Goal: Communication & Community: Share content

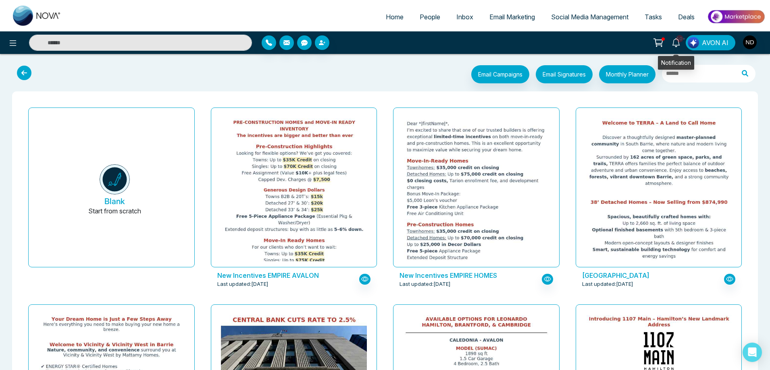
click at [676, 44] on icon at bounding box center [675, 42] width 9 height 9
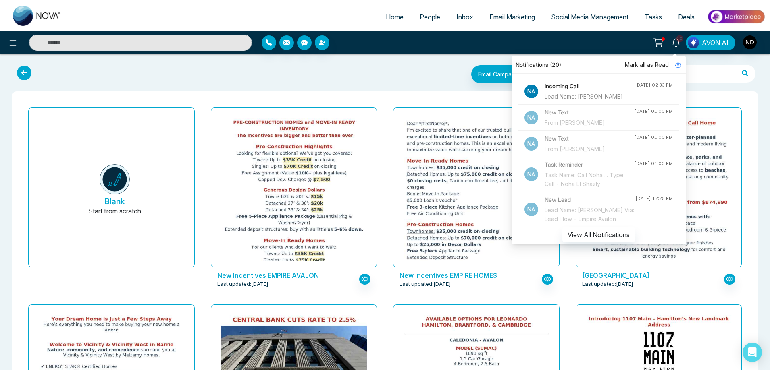
click at [621, 100] on li "Na Incoming Call Lead Name: [PERSON_NAME] [DATE] 02:33 PM" at bounding box center [598, 92] width 161 height 26
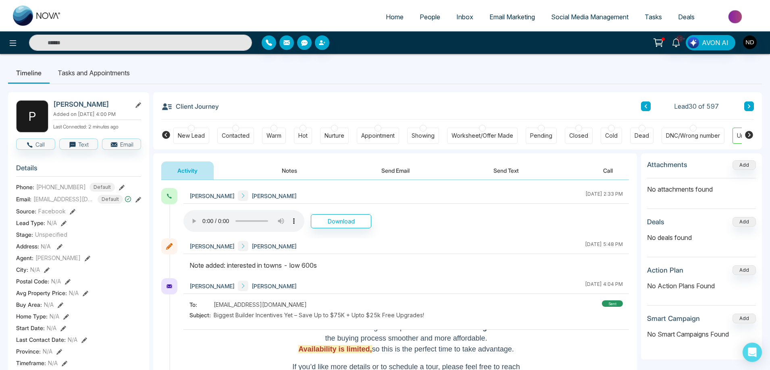
click at [197, 139] on div "New Lead" at bounding box center [191, 136] width 27 height 8
click at [383, 100] on div "Client Journey Lead Loading..." at bounding box center [457, 105] width 592 height 27
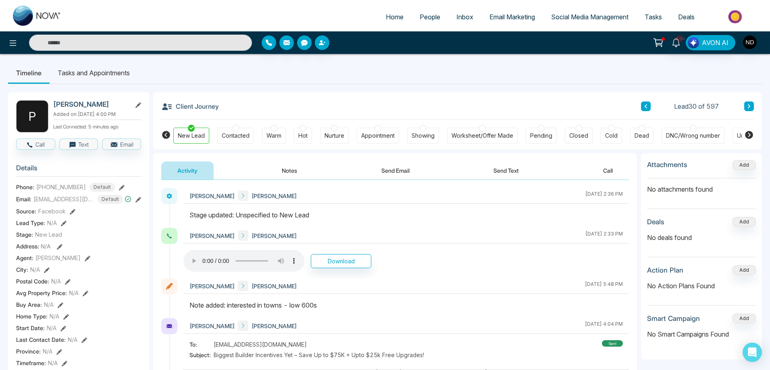
click at [426, 222] on div at bounding box center [405, 219] width 445 height 18
click at [504, 170] on button "Send Text" at bounding box center [506, 171] width 58 height 18
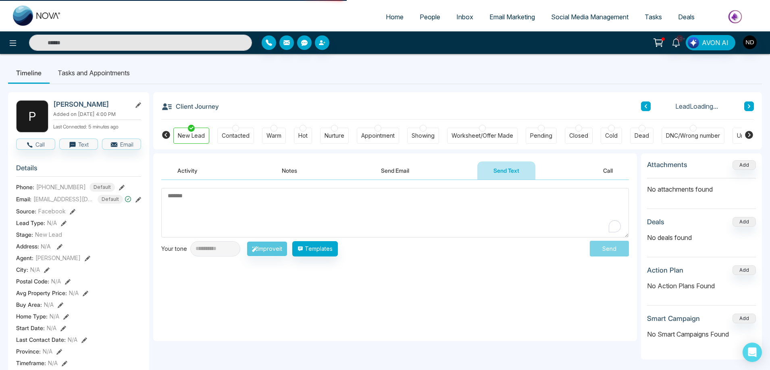
click at [373, 215] on textarea "To enrich screen reader interactions, please activate Accessibility in Grammarl…" at bounding box center [394, 213] width 467 height 50
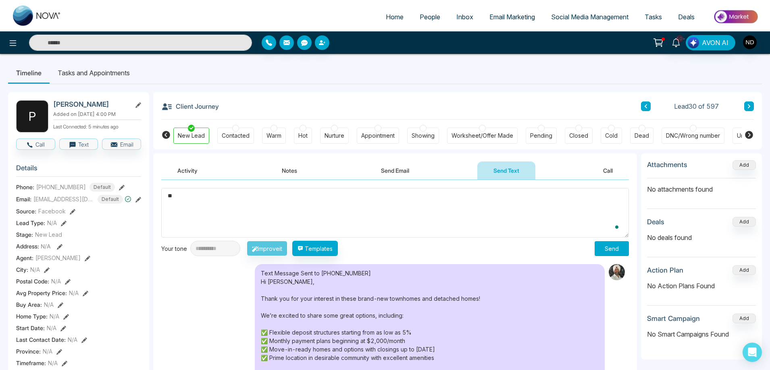
type textarea "*"
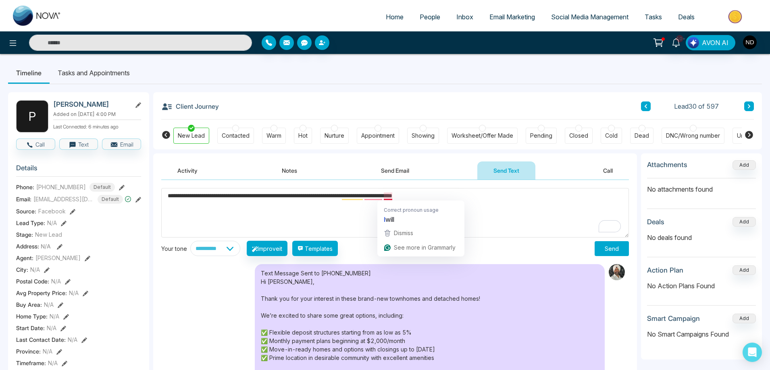
click at [333, 216] on textarea "**********" at bounding box center [394, 213] width 467 height 50
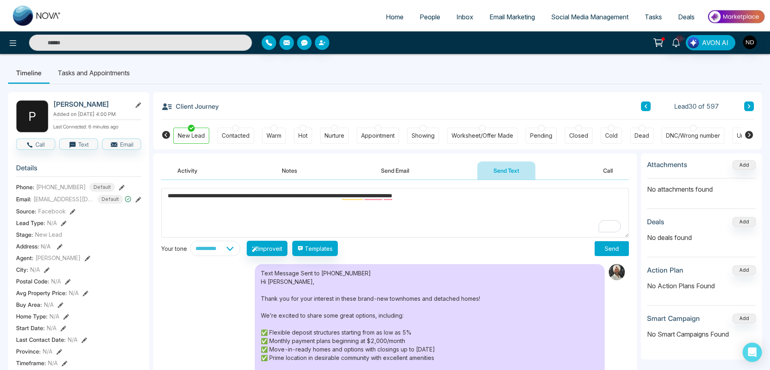
drag, startPoint x: 496, startPoint y: 199, endPoint x: 339, endPoint y: 199, distance: 156.3
click at [339, 199] on textarea "**********" at bounding box center [394, 213] width 467 height 50
type textarea "**********"
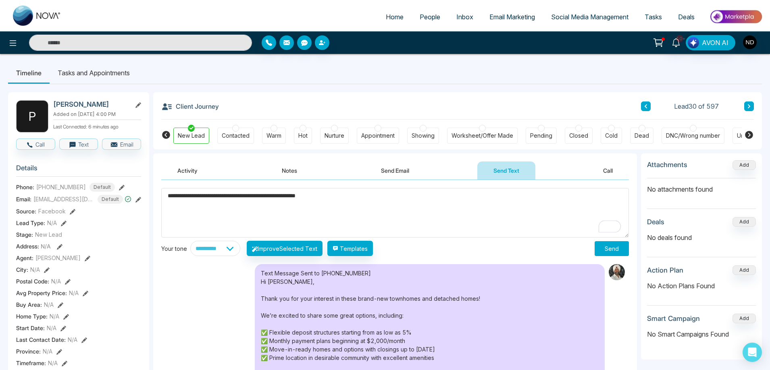
click at [612, 244] on button "Send" at bounding box center [611, 248] width 34 height 15
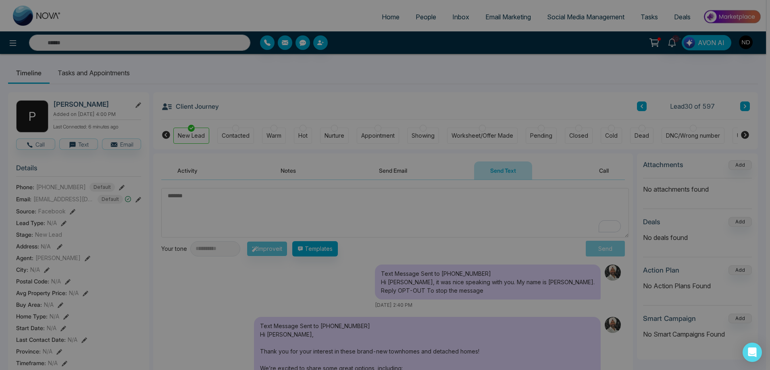
scroll to position [282, 0]
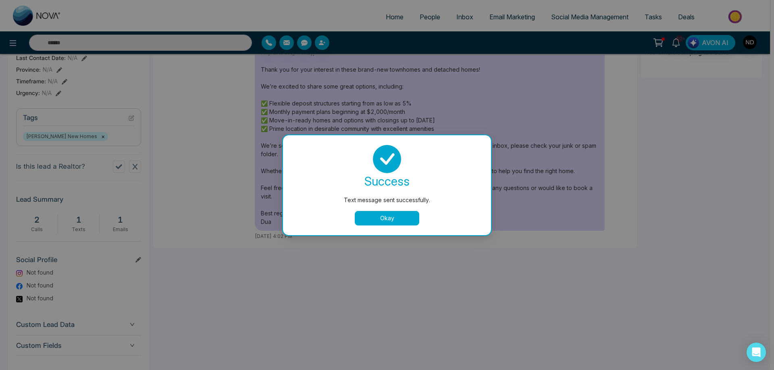
click at [377, 223] on button "Okay" at bounding box center [387, 218] width 64 height 15
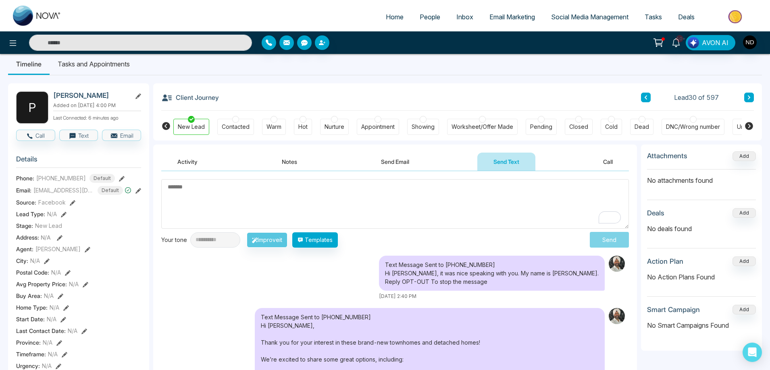
scroll to position [0, 0]
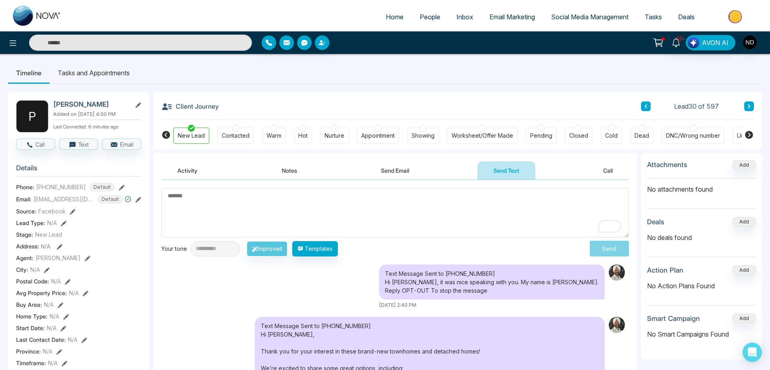
click at [247, 203] on textarea "To enrich screen reader interactions, please activate Accessibility in Grammarl…" at bounding box center [394, 213] width 467 height 50
click at [293, 169] on button "Notes" at bounding box center [290, 171] width 48 height 18
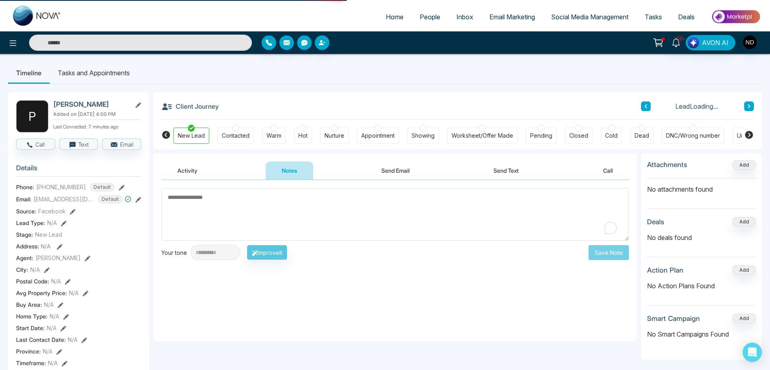
click at [345, 215] on textarea "To enrich screen reader interactions, please activate Accessibility in Grammarl…" at bounding box center [394, 214] width 467 height 53
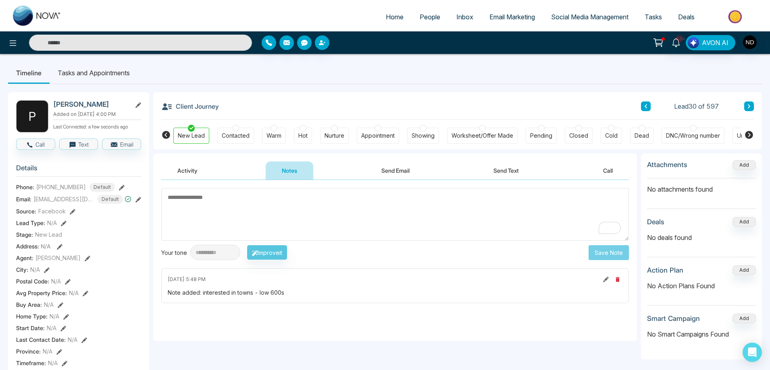
type textarea "*"
type textarea "**********"
click at [606, 251] on button "Save Note" at bounding box center [608, 252] width 40 height 15
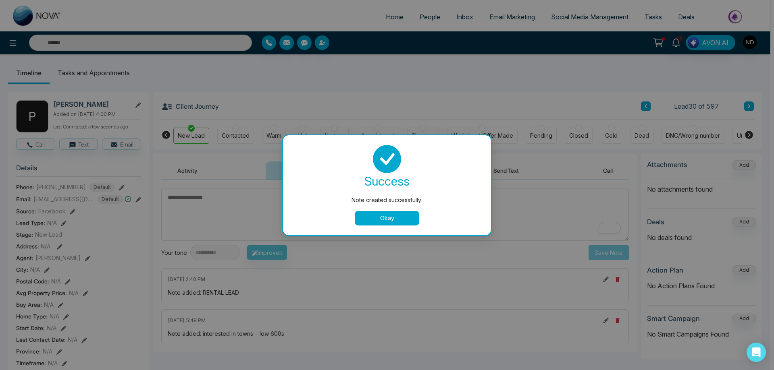
click at [385, 215] on button "Okay" at bounding box center [387, 218] width 64 height 15
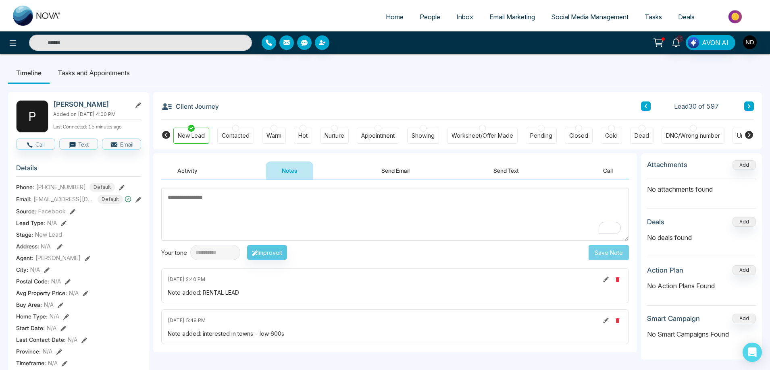
click at [577, 83] on ul "Timeline Tasks and Appointments" at bounding box center [384, 73] width 753 height 22
click at [371, 214] on textarea "To enrich screen reader interactions, please activate Accessibility in Grammarl…" at bounding box center [394, 214] width 467 height 53
click at [506, 17] on span "Email Marketing" at bounding box center [512, 17] width 46 height 8
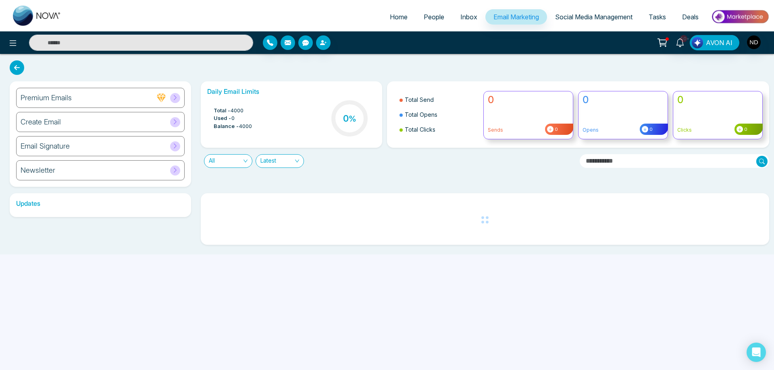
click at [53, 121] on h6 "Create Email" at bounding box center [41, 122] width 40 height 9
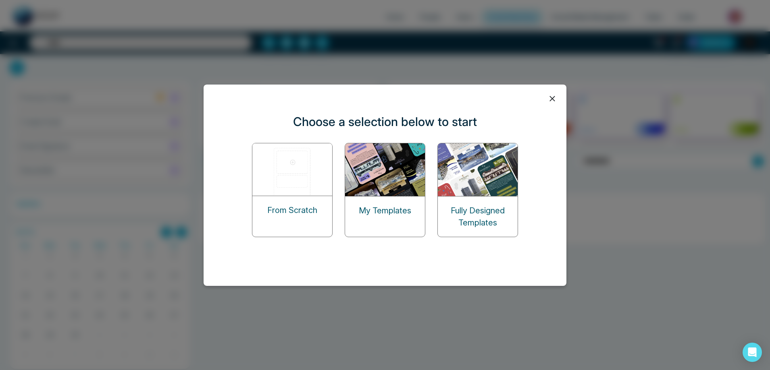
click at [394, 168] on img at bounding box center [385, 169] width 81 height 53
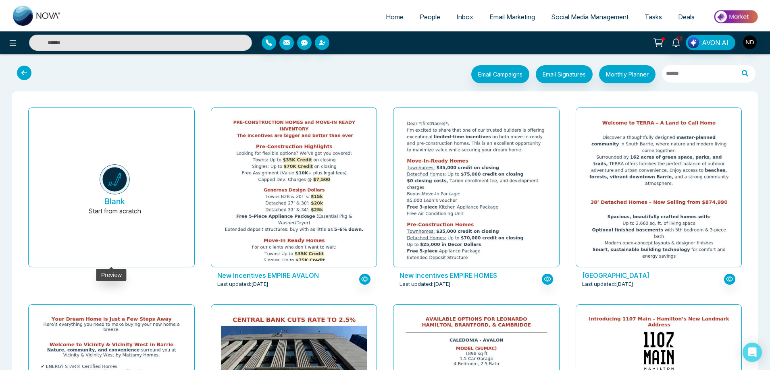
click at [113, 186] on img at bounding box center [115, 179] width 30 height 30
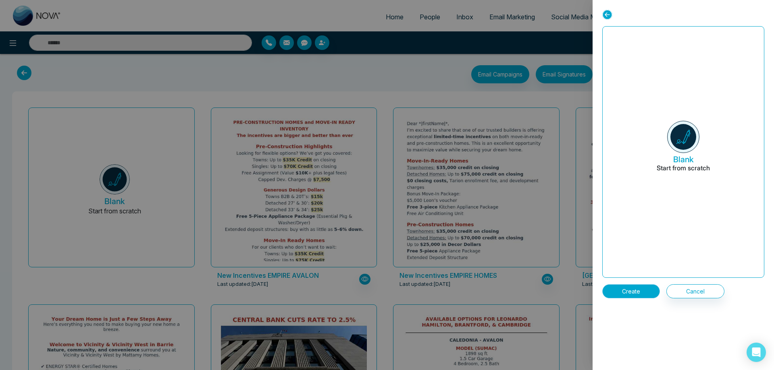
click at [633, 289] on button "Create" at bounding box center [631, 291] width 58 height 14
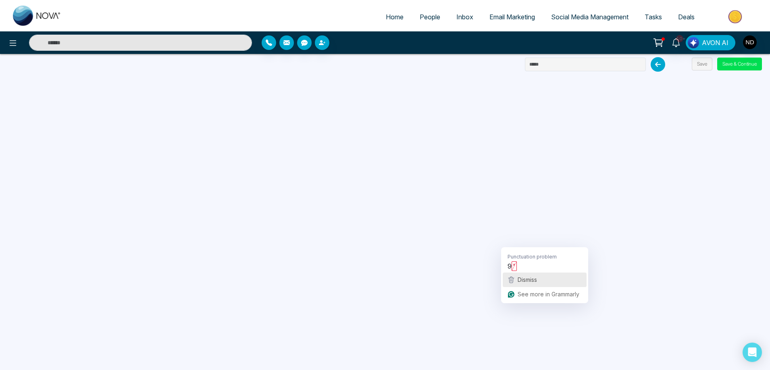
click at [529, 278] on span "Dismiss" at bounding box center [526, 279] width 19 height 7
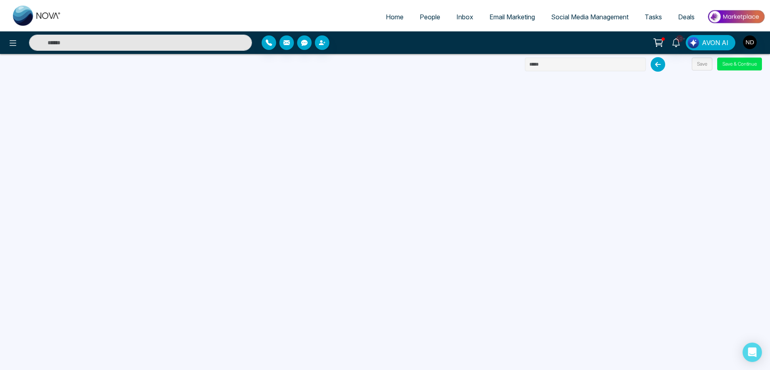
click at [553, 63] on input "text" at bounding box center [585, 65] width 121 height 14
type input "**********"
click at [739, 65] on button "Save & Continue" at bounding box center [739, 64] width 45 height 13
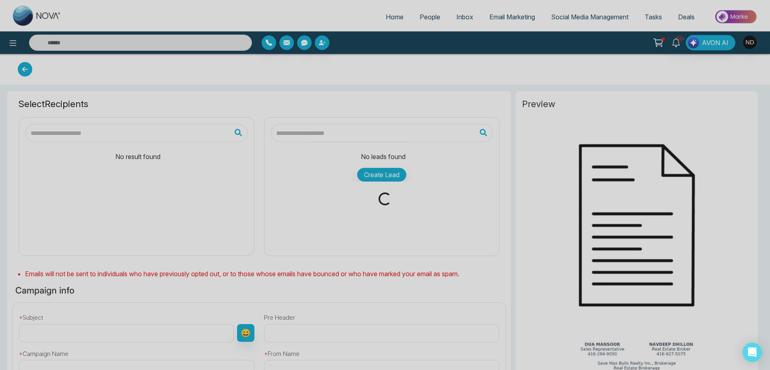
type input "**********"
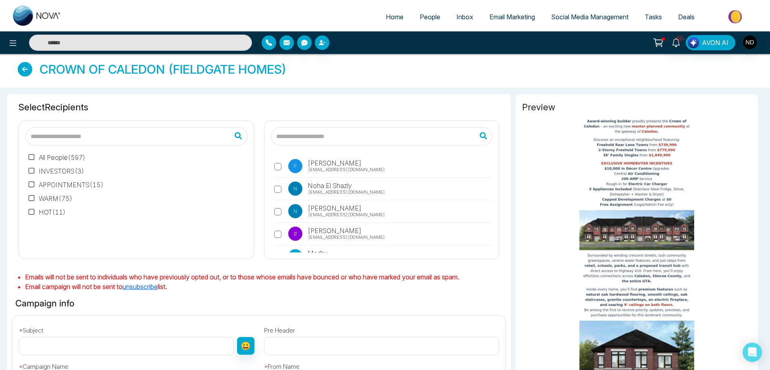
click at [347, 135] on input "text" at bounding box center [382, 136] width 222 height 18
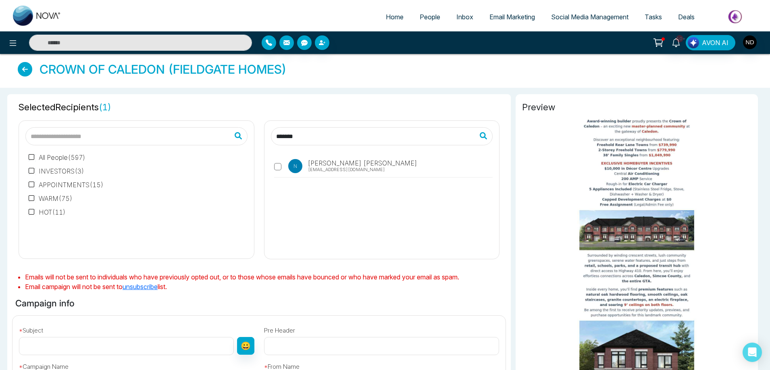
drag, startPoint x: 319, startPoint y: 137, endPoint x: 249, endPoint y: 147, distance: 70.8
click at [249, 147] on div "All People ( 597 ) INVESTORS ( 3 ) APPOINTMENTS ( 15 ) WARM ( 75 ) HOT ( 11 ) *…" at bounding box center [259, 186] width 490 height 145
type input "***"
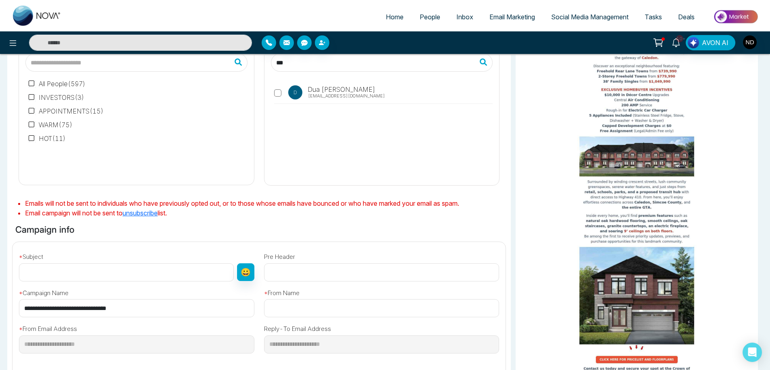
scroll to position [189, 0]
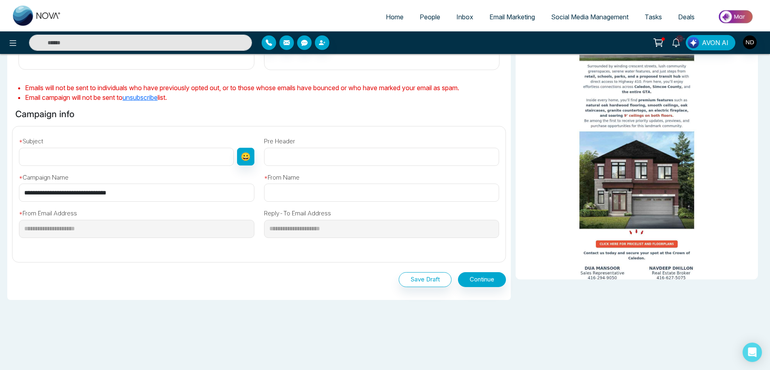
click at [68, 155] on input "text" at bounding box center [126, 157] width 215 height 18
paste input "**********"
click at [187, 157] on input "**********" at bounding box center [126, 157] width 214 height 18
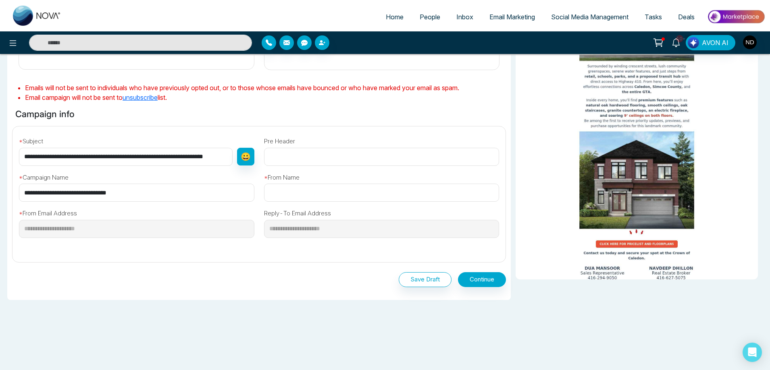
scroll to position [0, 24]
type input "**********"
click at [320, 191] on input "text" at bounding box center [381, 193] width 235 height 18
type input "**********"
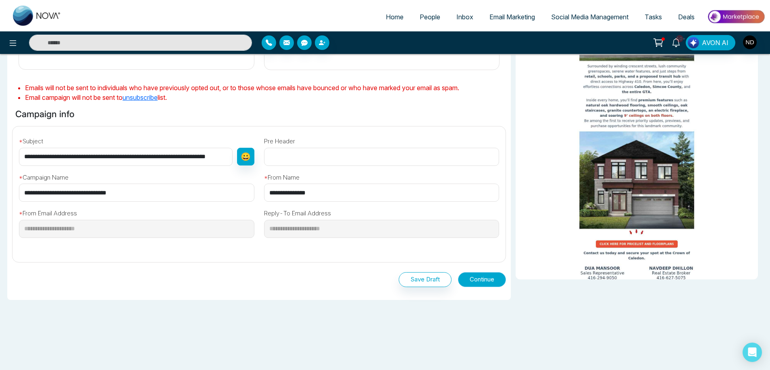
click at [485, 282] on button "Continue" at bounding box center [482, 279] width 48 height 15
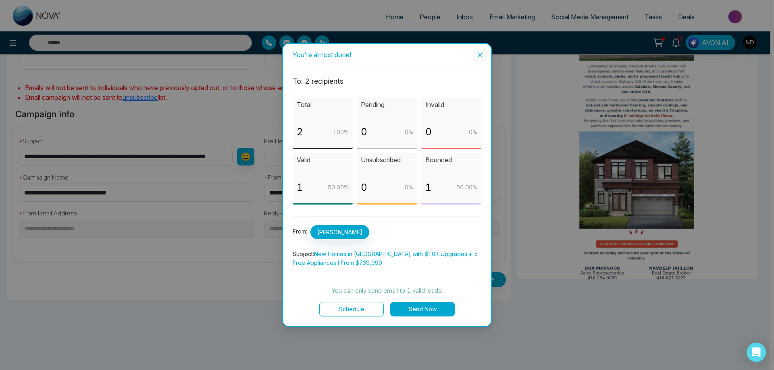
click at [428, 310] on button "Send Now" at bounding box center [422, 309] width 64 height 15
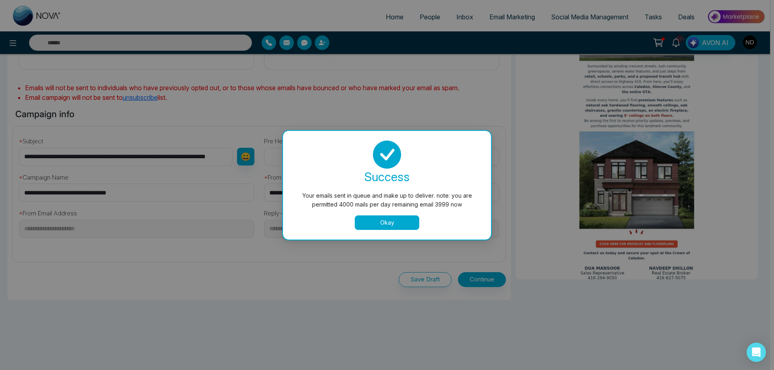
click at [397, 226] on button "Okay" at bounding box center [387, 223] width 64 height 15
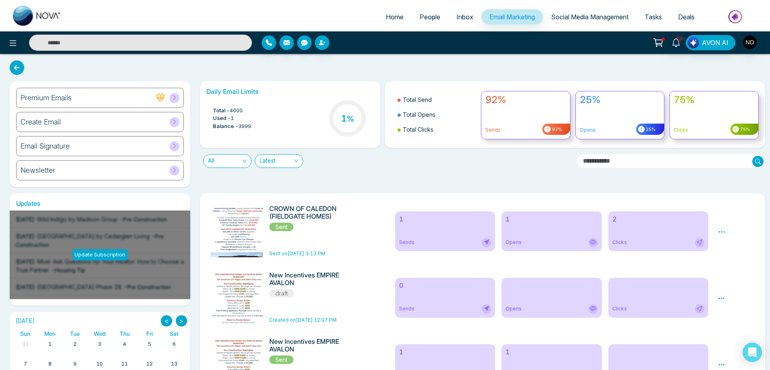
click at [390, 169] on div "Daily Email Limits Total - 4000 Used - 1 Balance - 3999 1 % Total Send Total Op…" at bounding box center [480, 134] width 570 height 106
click at [47, 127] on div "Create Email" at bounding box center [100, 122] width 168 height 20
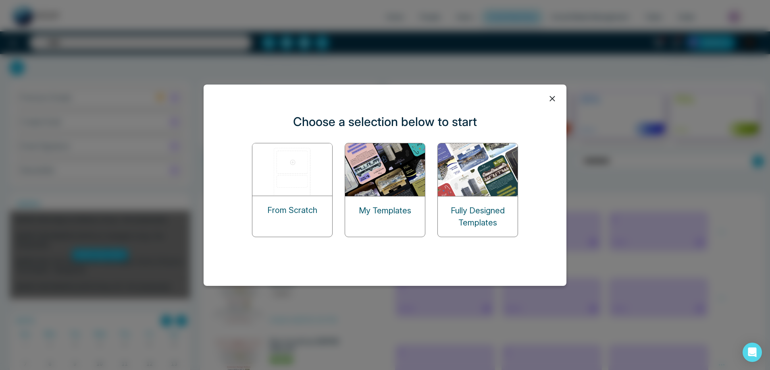
click at [382, 154] on img at bounding box center [385, 169] width 81 height 53
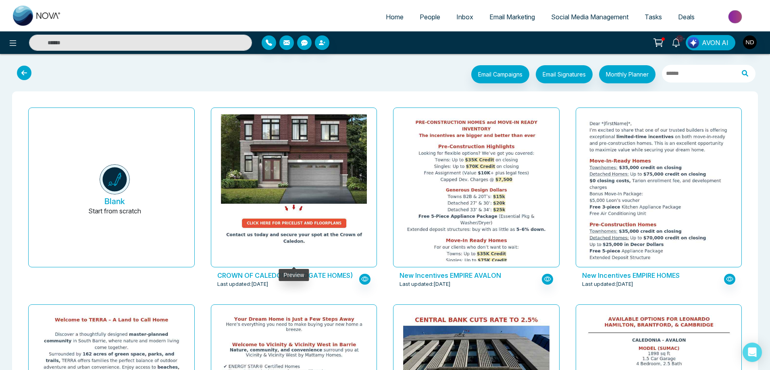
click at [293, 197] on img at bounding box center [293, 32] width 292 height 432
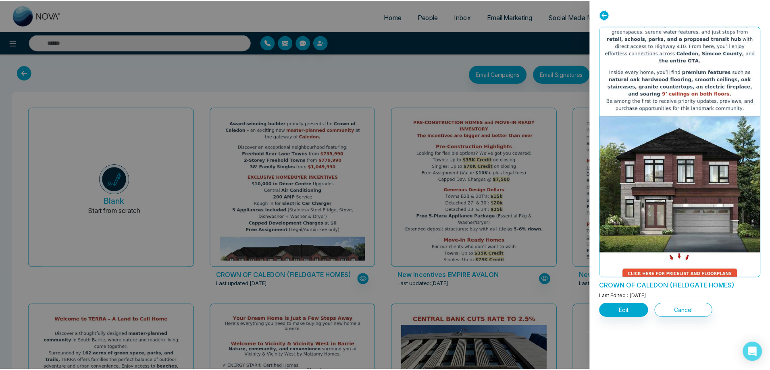
scroll to position [214, 0]
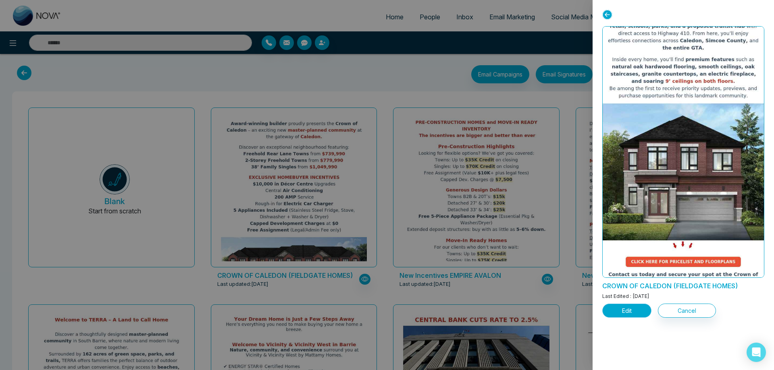
click at [621, 315] on button "Edit" at bounding box center [626, 311] width 49 height 14
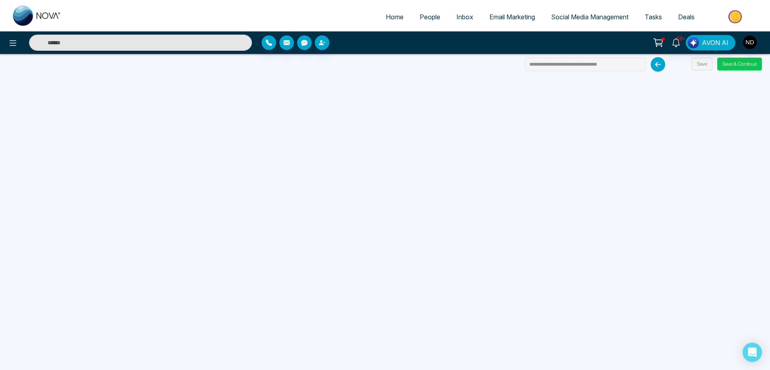
click at [742, 61] on button "Save & Continue" at bounding box center [739, 64] width 45 height 13
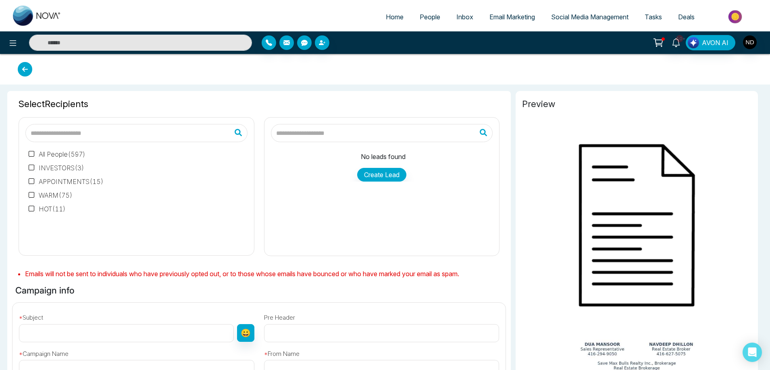
type input "**********"
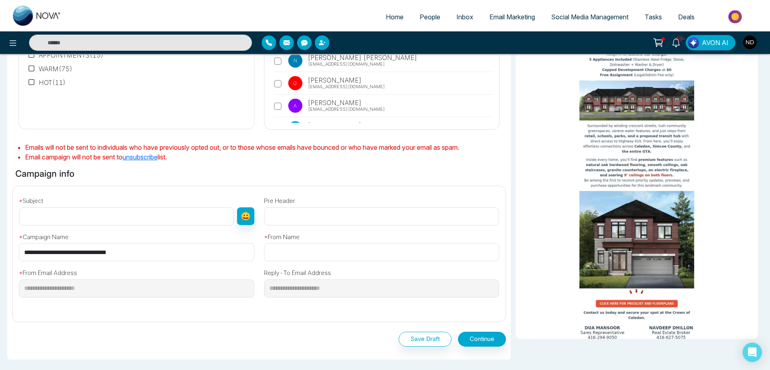
scroll to position [189, 0]
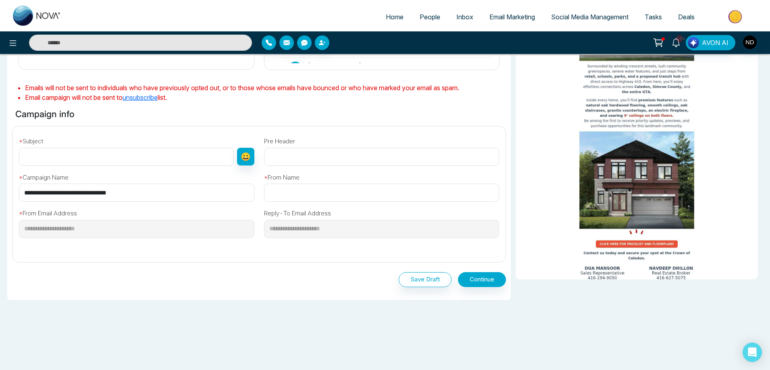
click at [73, 160] on input "text" at bounding box center [126, 157] width 215 height 18
click at [56, 159] on input "text" at bounding box center [126, 157] width 215 height 18
paste input "**********"
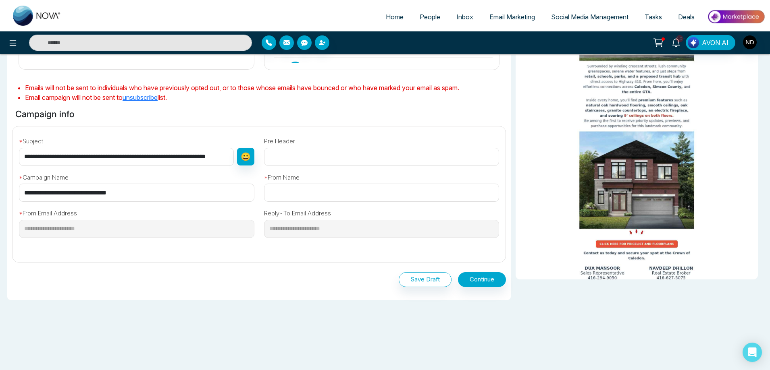
scroll to position [0, 27]
click at [91, 155] on input "**********" at bounding box center [126, 157] width 214 height 18
type input "**********"
click at [287, 186] on input "text" at bounding box center [381, 193] width 235 height 18
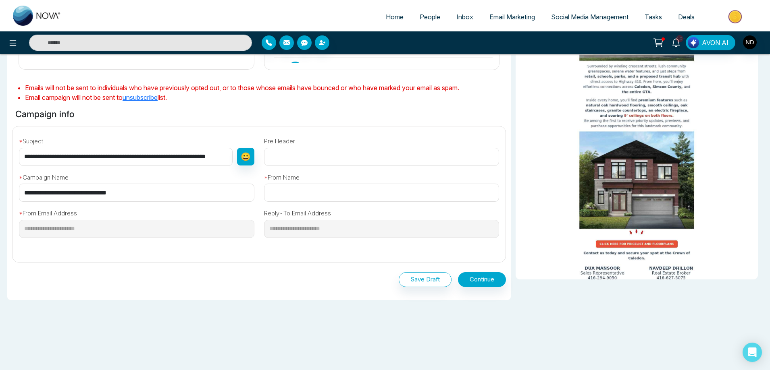
type input "**********"
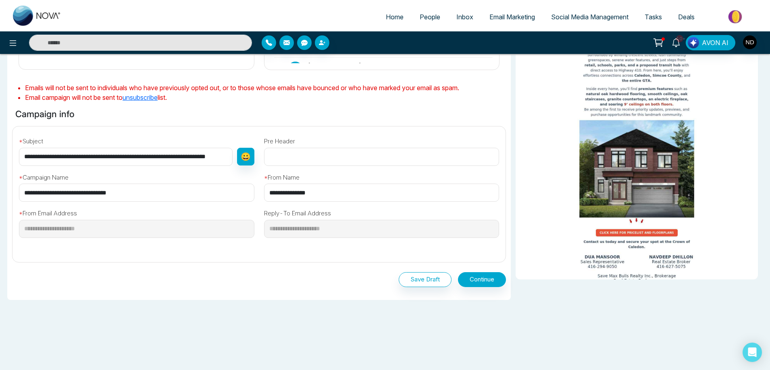
scroll to position [17, 0]
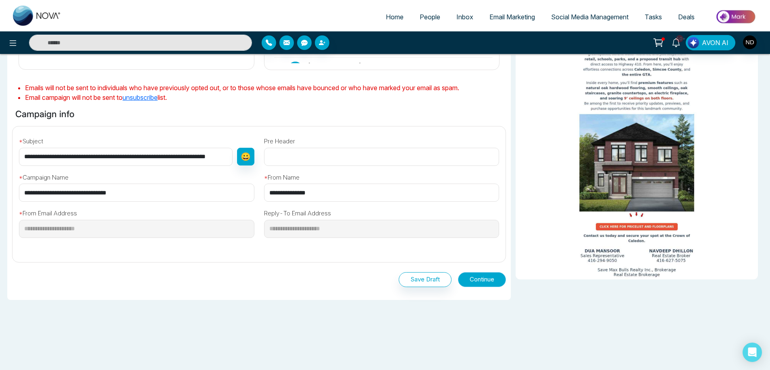
click at [485, 282] on button "Continue" at bounding box center [482, 279] width 48 height 15
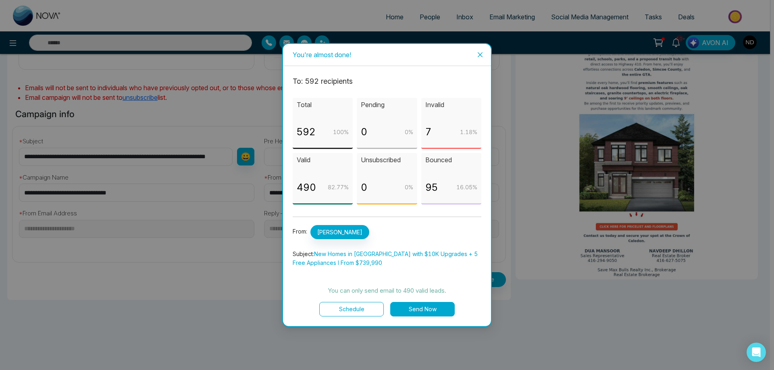
click at [417, 310] on button "Send Now" at bounding box center [422, 309] width 64 height 15
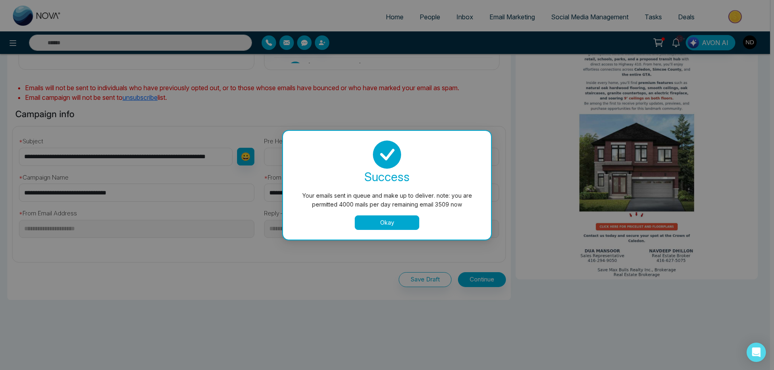
click at [386, 223] on button "Okay" at bounding box center [387, 223] width 64 height 15
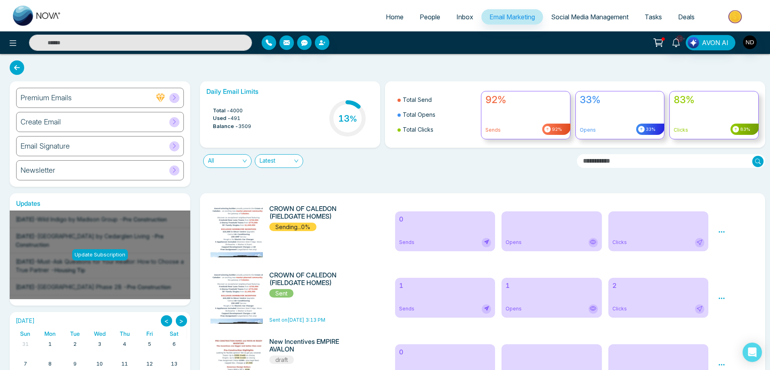
click at [390, 181] on div "Daily Email Limits Total - 4000 Used - 491 Balance - 3509 13 % Total Send Total…" at bounding box center [480, 134] width 570 height 106
click at [385, 176] on div "Daily Email Limits Total - 4000 Used - 491 Balance - 3509 13 % Total Send Total…" at bounding box center [480, 134] width 570 height 106
click at [524, 226] on div "6 Opens" at bounding box center [551, 232] width 100 height 40
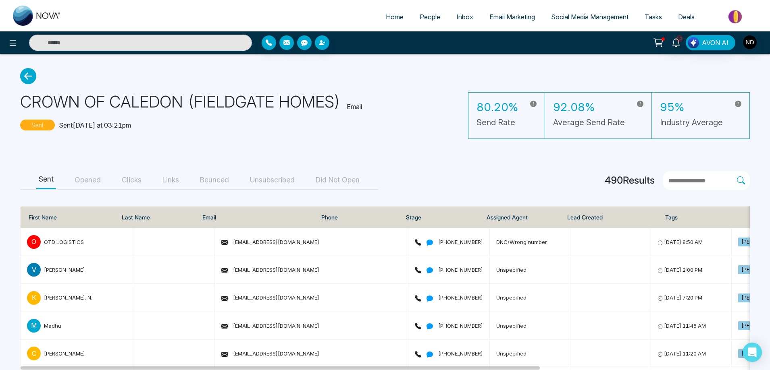
click at [100, 179] on button "Opened" at bounding box center [87, 180] width 31 height 18
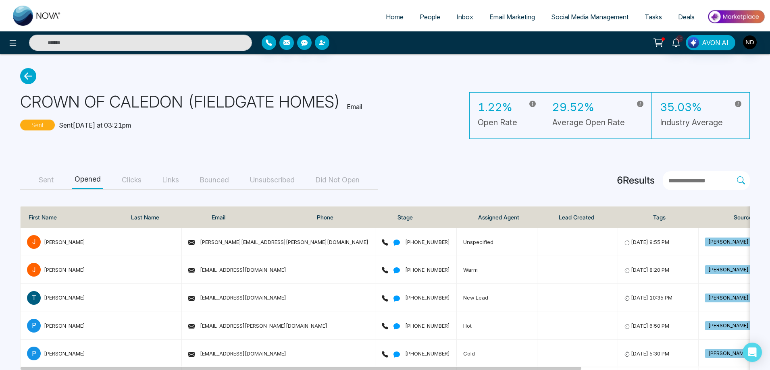
click at [132, 180] on button "Clicks" at bounding box center [131, 180] width 25 height 18
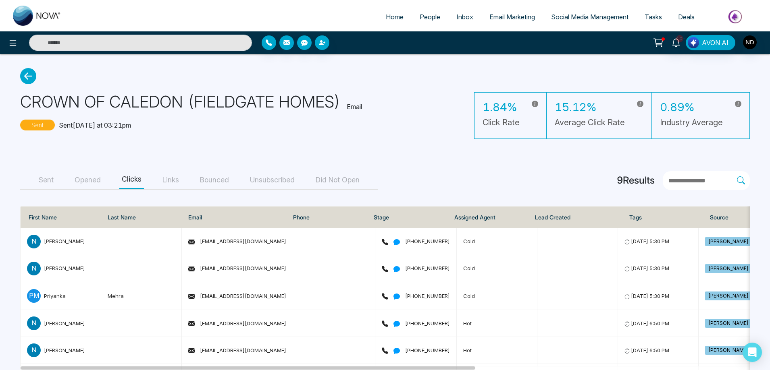
click at [427, 19] on span "People" at bounding box center [429, 17] width 21 height 8
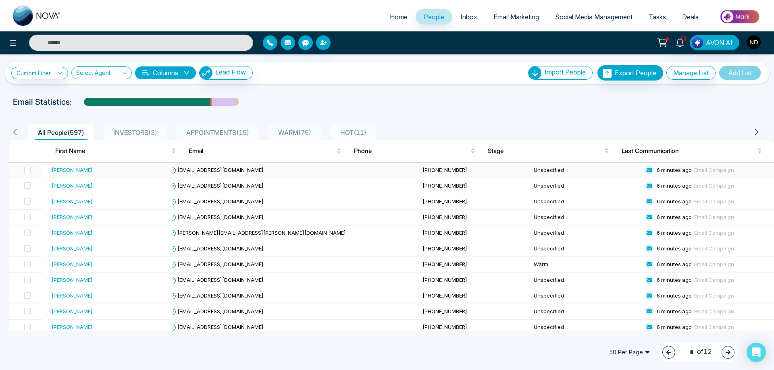
click at [68, 168] on div "[PERSON_NAME]" at bounding box center [72, 170] width 41 height 8
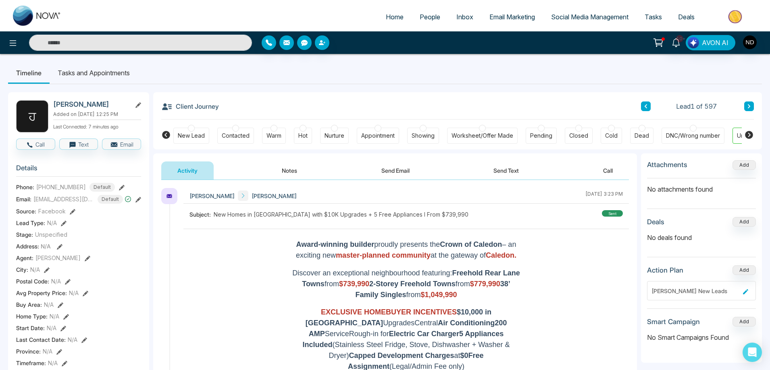
click at [397, 96] on div "Client Journey Lead 1 of 597" at bounding box center [457, 105] width 592 height 27
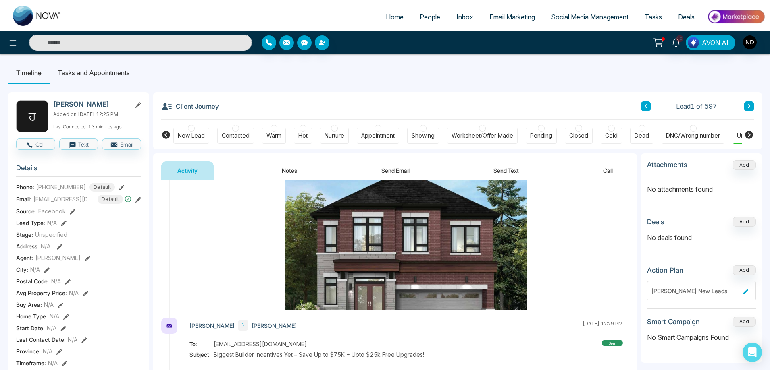
scroll to position [267, 0]
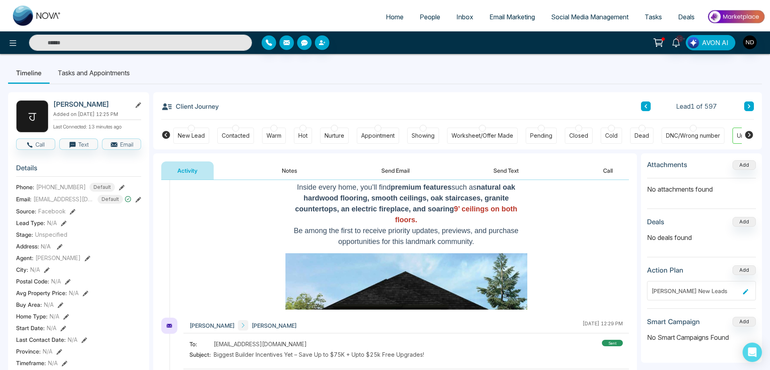
click at [200, 41] on input "text" at bounding box center [140, 43] width 223 height 16
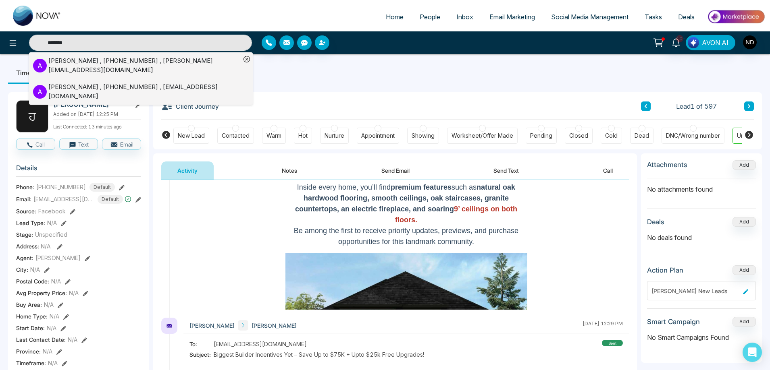
type input "*******"
click at [151, 60] on div "[PERSON_NAME] , [PHONE_NUMBER] , [PERSON_NAME][EMAIL_ADDRESS][DOMAIN_NAME]" at bounding box center [144, 65] width 192 height 18
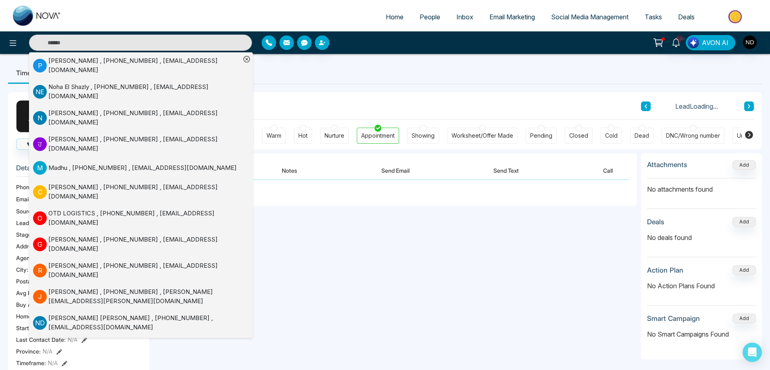
click at [370, 68] on ul "Timeline Tasks and Appointments" at bounding box center [384, 73] width 753 height 22
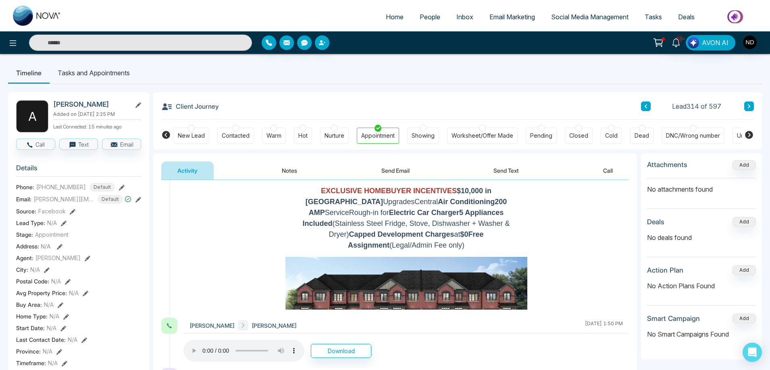
scroll to position [242, 0]
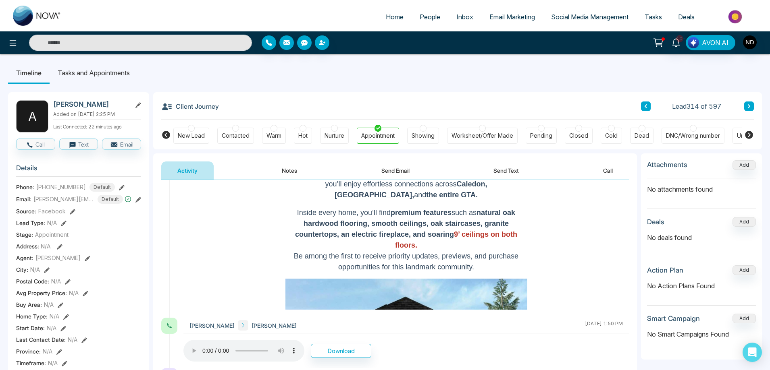
click at [506, 79] on ul "Timeline Tasks and Appointments" at bounding box center [384, 73] width 753 height 22
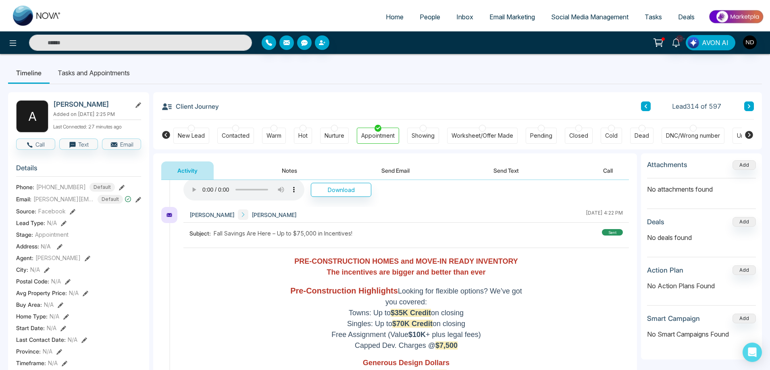
click at [461, 95] on div "Client Journey Lead 314 of 597" at bounding box center [457, 105] width 592 height 27
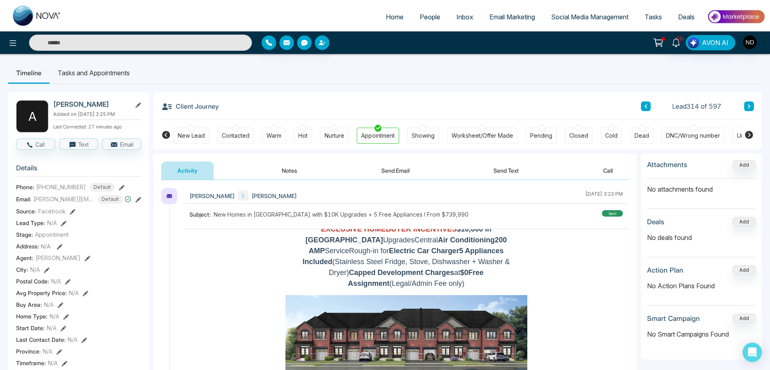
scroll to position [0, 0]
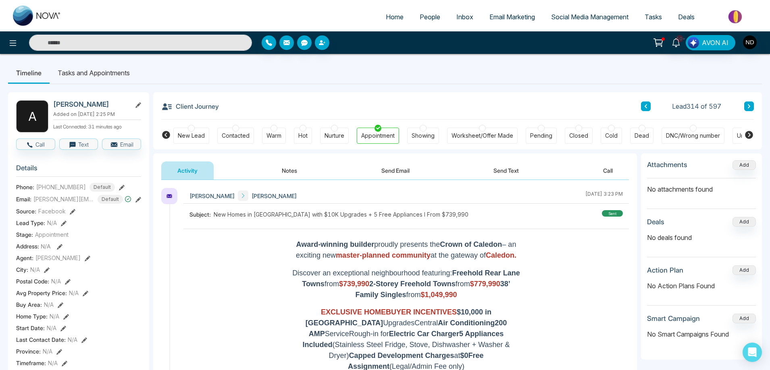
click at [677, 44] on icon at bounding box center [675, 42] width 9 height 9
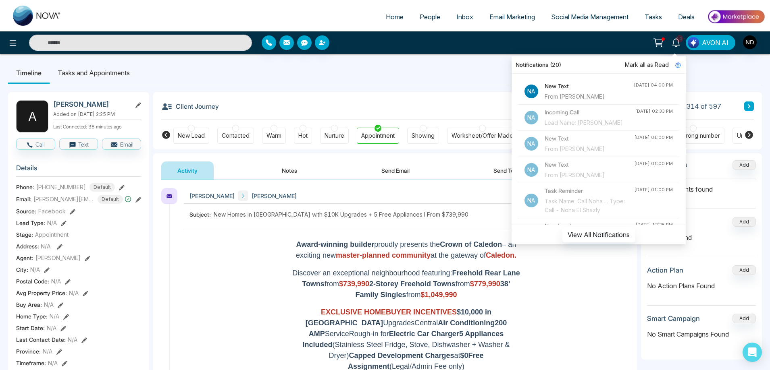
click at [571, 96] on div "From [PERSON_NAME]" at bounding box center [588, 96] width 89 height 9
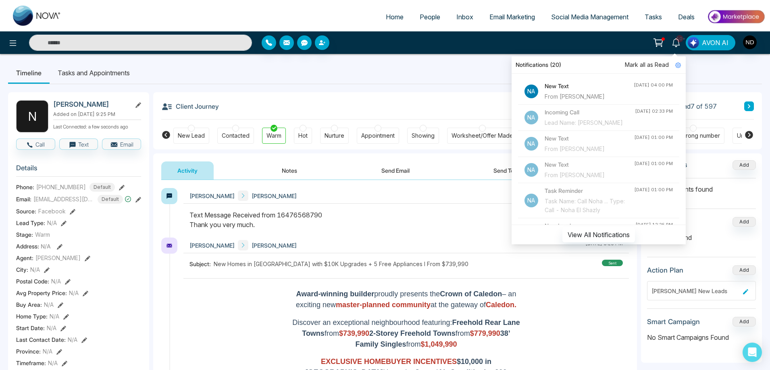
click at [406, 109] on div "Client Journey Lead 7 of 597" at bounding box center [457, 105] width 592 height 27
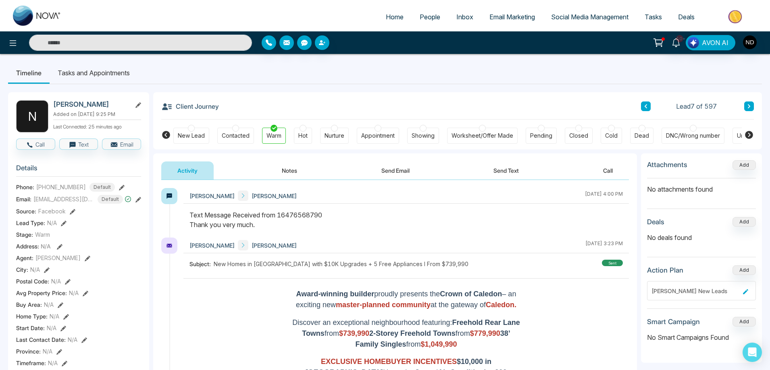
click at [506, 16] on span "Email Marketing" at bounding box center [512, 17] width 46 height 8
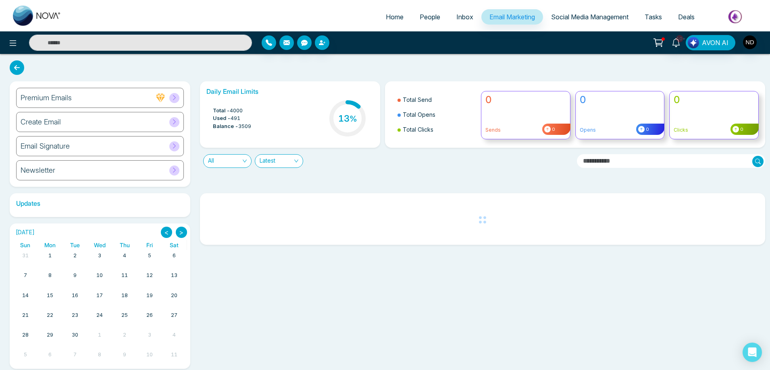
click at [54, 123] on h6 "Create Email" at bounding box center [41, 122] width 40 height 9
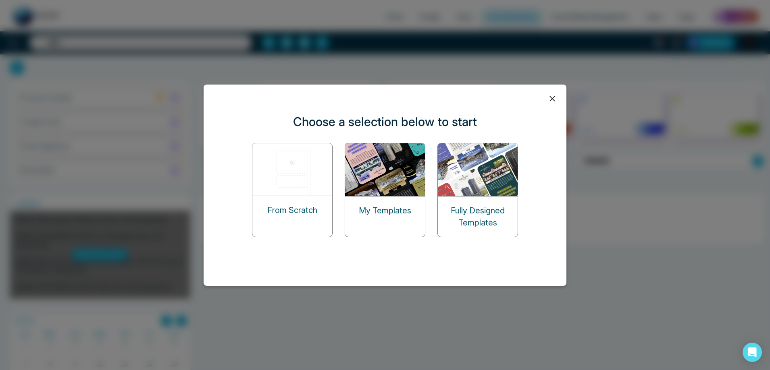
click at [394, 188] on img at bounding box center [385, 169] width 81 height 53
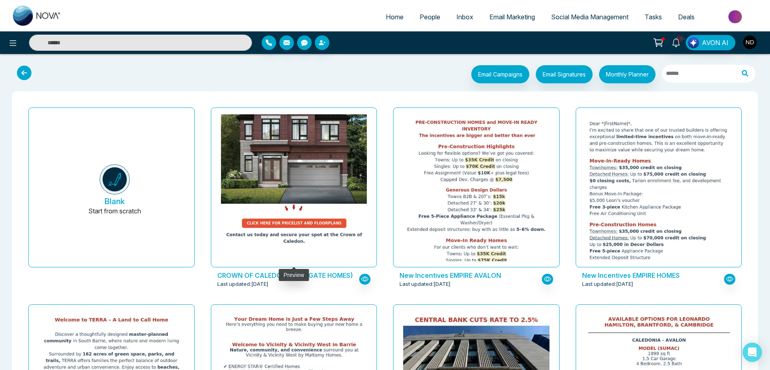
click at [266, 171] on img at bounding box center [293, 32] width 292 height 432
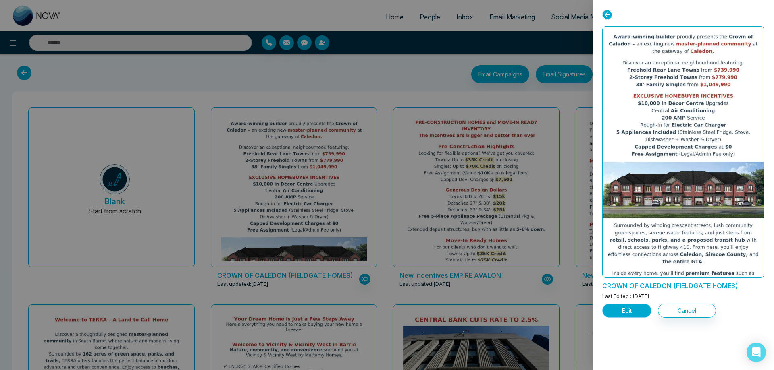
click at [637, 313] on button "Edit" at bounding box center [626, 311] width 49 height 14
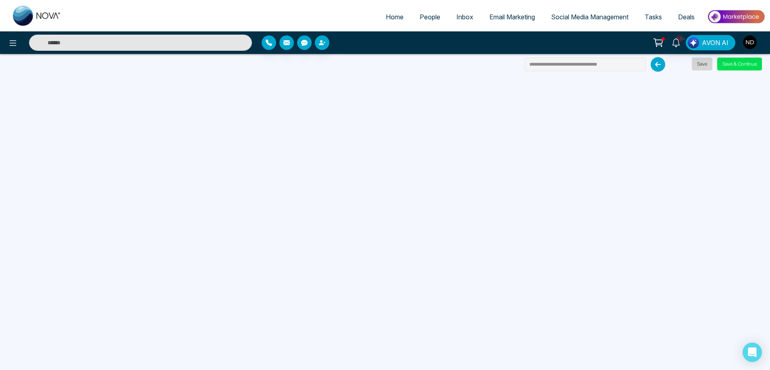
click at [704, 66] on button "Save" at bounding box center [701, 64] width 21 height 13
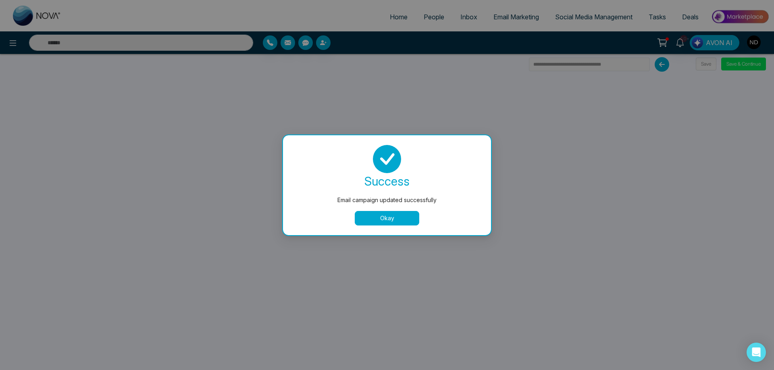
click at [384, 220] on button "Okay" at bounding box center [387, 218] width 64 height 15
